Goal: Task Accomplishment & Management: Complete application form

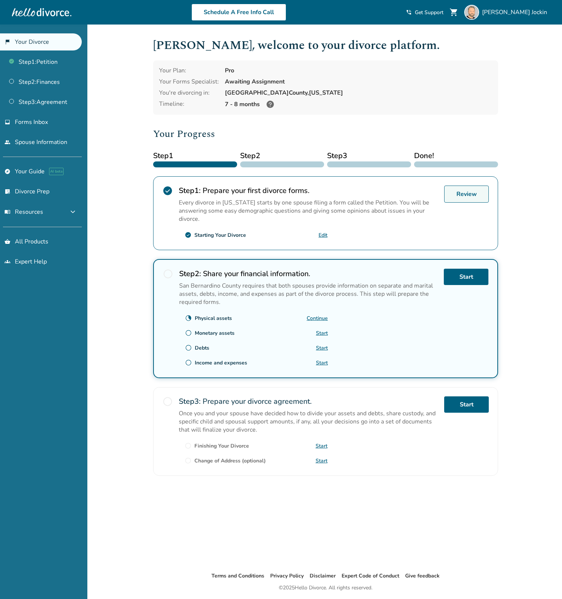
click at [459, 193] on link "Review" at bounding box center [466, 194] width 45 height 17
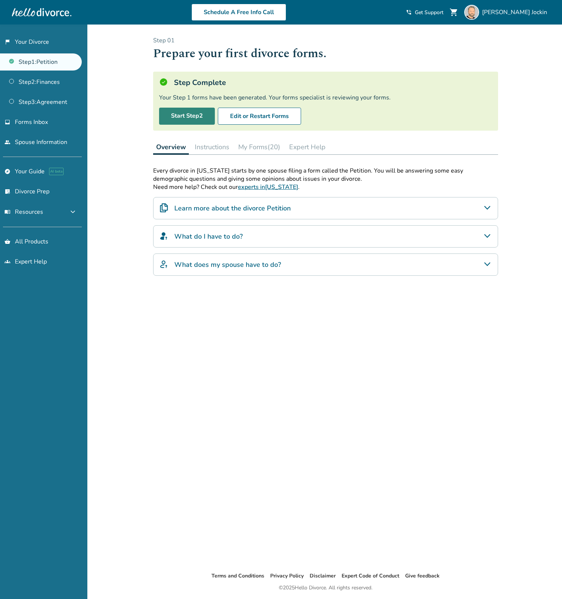
click at [196, 114] on link "Start Step 2" at bounding box center [187, 116] width 56 height 17
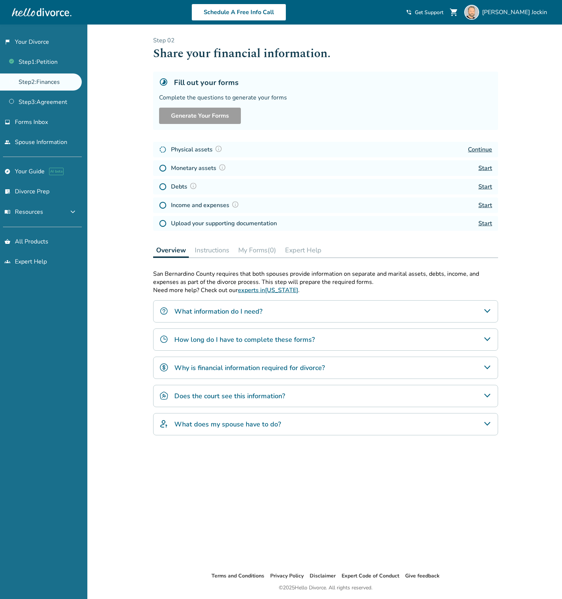
click at [481, 148] on link "Continue" at bounding box center [480, 150] width 24 height 8
click at [477, 147] on link "Continue" at bounding box center [480, 150] width 24 height 8
click at [486, 167] on link "Start" at bounding box center [485, 168] width 14 height 8
